Goal: Information Seeking & Learning: Learn about a topic

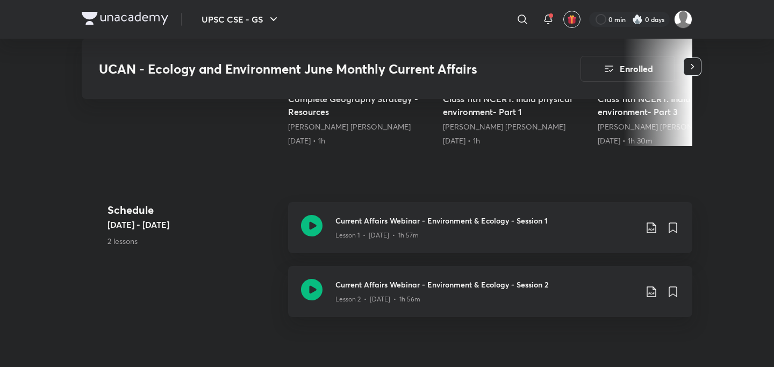
scroll to position [426, 0]
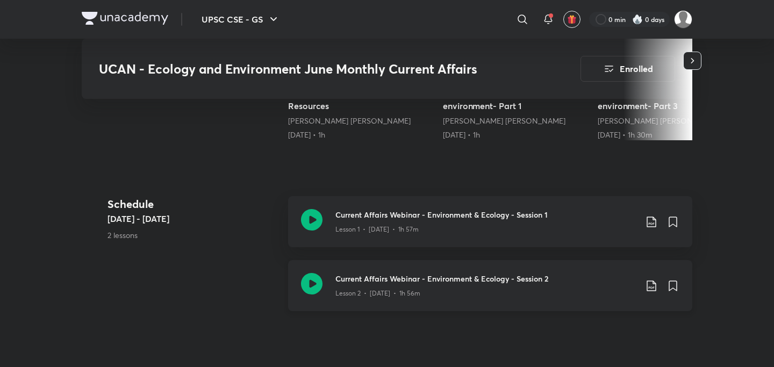
click at [310, 298] on div "Current Affairs Webinar - Environment & Ecology - Session 2 Lesson 2 • [DATE] •…" at bounding box center [490, 285] width 404 height 51
